Goal: Transaction & Acquisition: Register for event/course

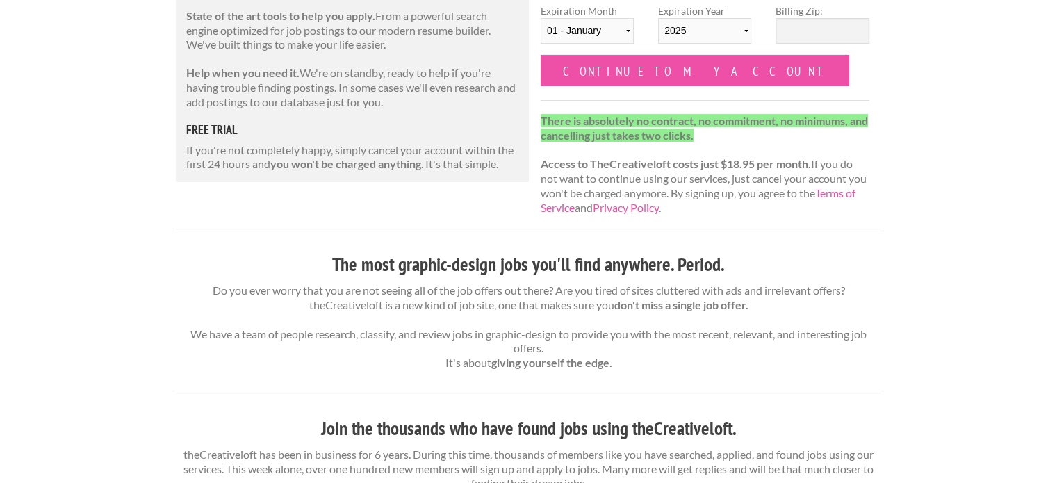
scroll to position [60, 0]
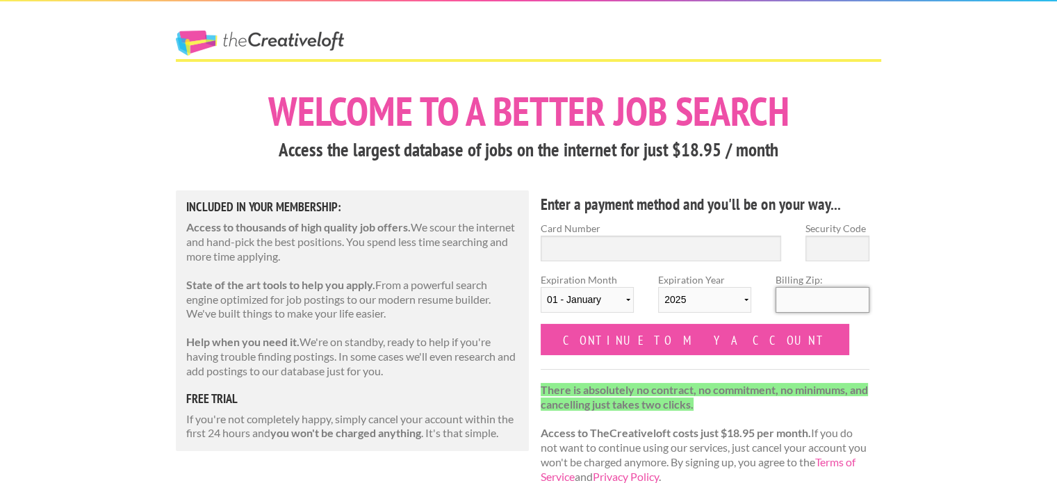
click at [801, 302] on input "Billing Zip:" at bounding box center [822, 300] width 93 height 26
click at [847, 240] on input "Security Code" at bounding box center [837, 249] width 64 height 26
click at [729, 244] on input "Card Number" at bounding box center [661, 249] width 240 height 26
